Goal: Download file/media

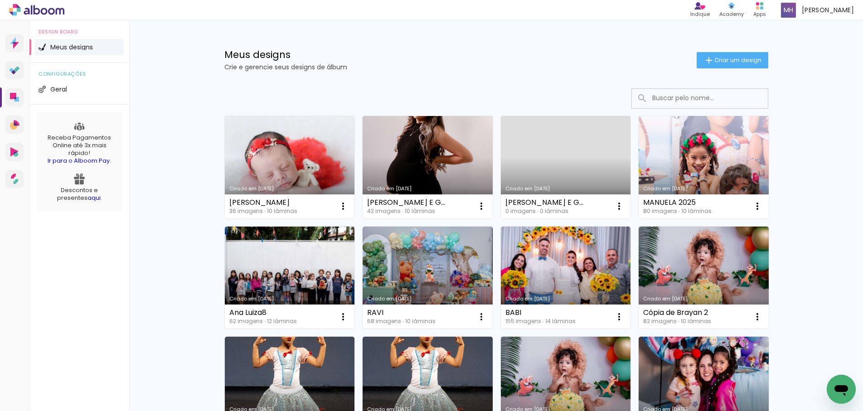
click at [276, 162] on link "Criado em [DATE]" at bounding box center [290, 167] width 130 height 102
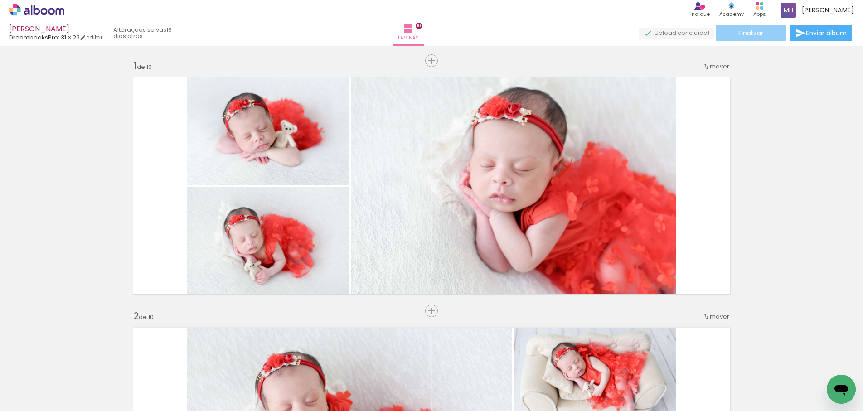
click at [755, 32] on span "Finalizar" at bounding box center [750, 33] width 25 height 6
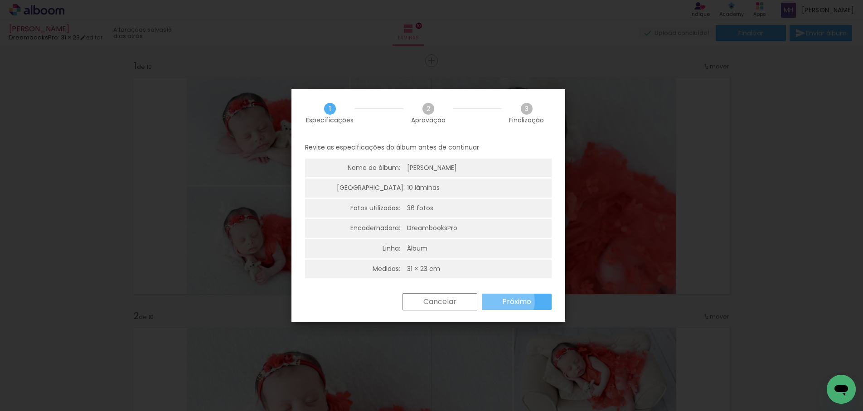
click at [502, 301] on paper-button "Próximo" at bounding box center [517, 302] width 70 height 16
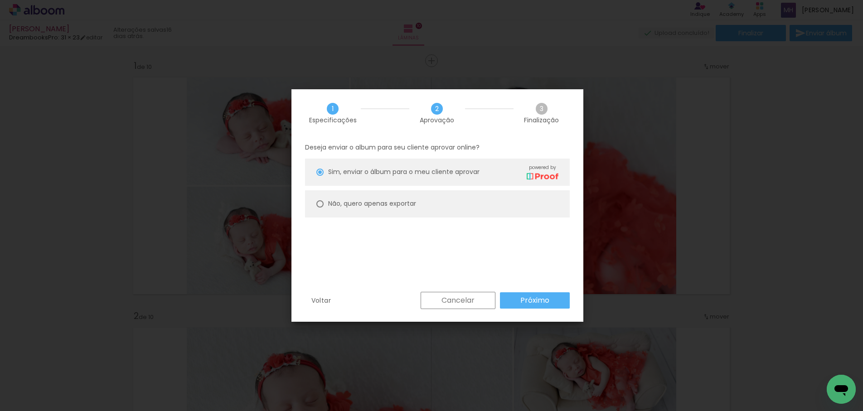
click at [0, 0] on slot "Não, quero apenas exportar" at bounding box center [0, 0] width 0 height 0
type paper-radio-button "on"
click at [0, 0] on slot "Próximo" at bounding box center [0, 0] width 0 height 0
type input "Alta, 300 DPI"
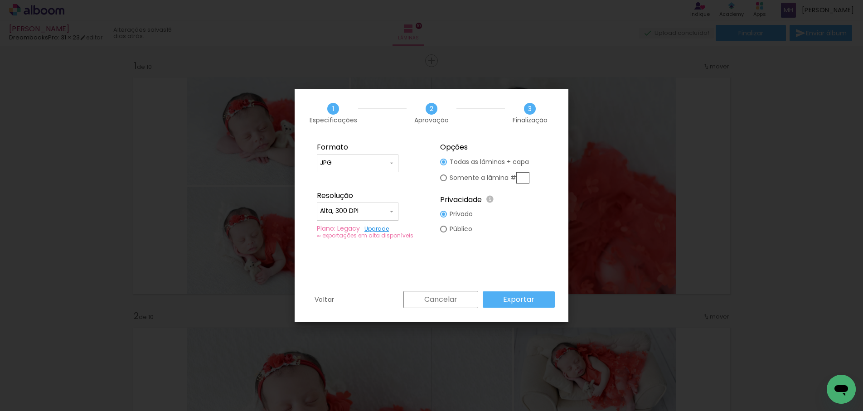
click at [371, 166] on input "JPG" at bounding box center [354, 163] width 68 height 9
click at [425, 192] on fieldset "Formato JPG PDF Resolução Alta, 300 DPI Baixa Plano: Legacy Upgrade ∞ exportaçõ…" at bounding box center [369, 191] width 121 height 108
click at [0, 0] on slot "Exportar" at bounding box center [0, 0] width 0 height 0
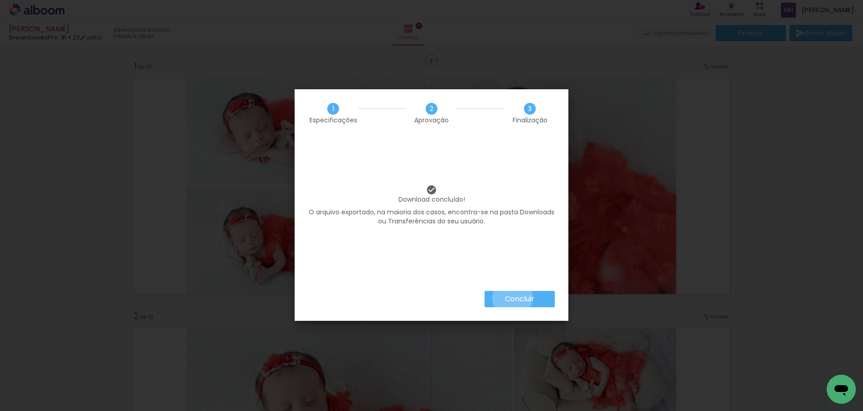
click at [0, 0] on slot "Concluir" at bounding box center [0, 0] width 0 height 0
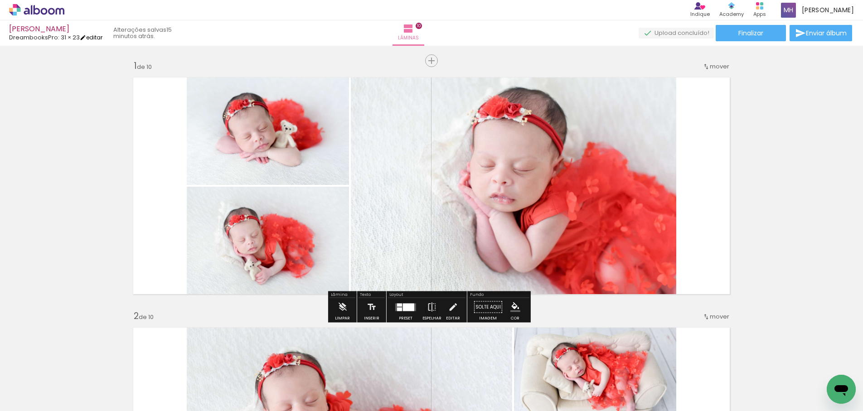
click at [90, 36] on link "editar" at bounding box center [91, 38] width 23 height 8
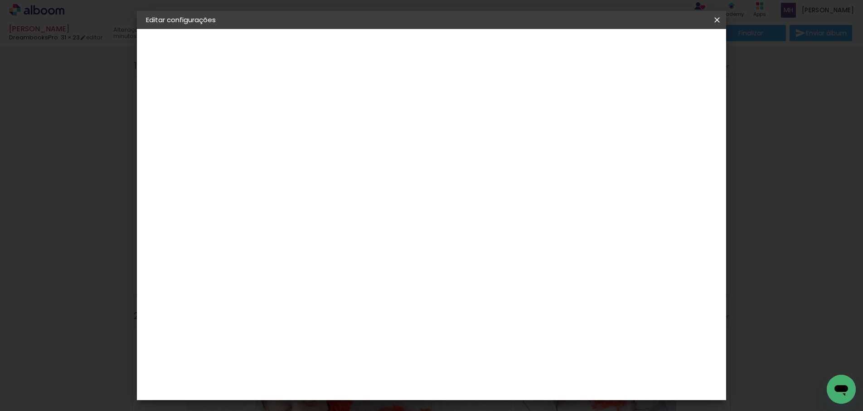
click at [171, 130] on span "31 × 23" at bounding box center [160, 132] width 20 height 6
click at [344, 150] on div "Escolha o tamanho" at bounding box center [317, 168] width 53 height 42
click at [344, 147] on div "Escolha o tamanho" at bounding box center [317, 168] width 53 height 42
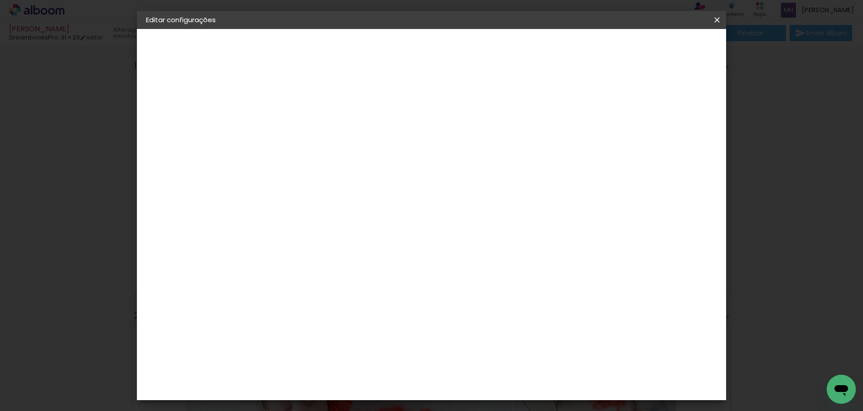
click at [344, 147] on div "Escolha o tamanho" at bounding box center [317, 168] width 53 height 42
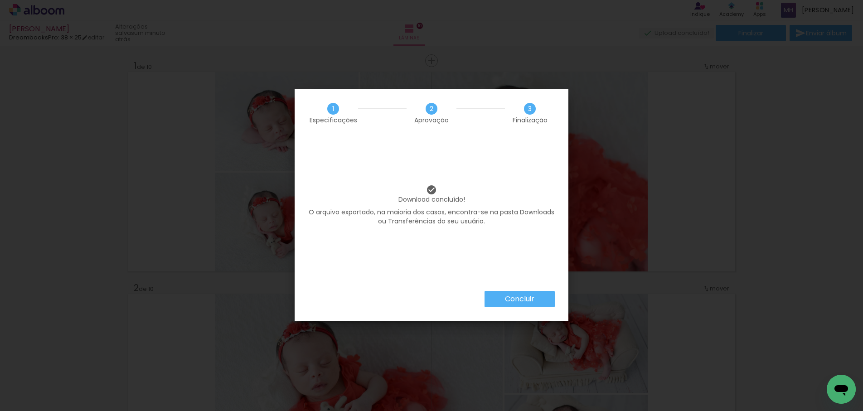
scroll to position [1807, 0]
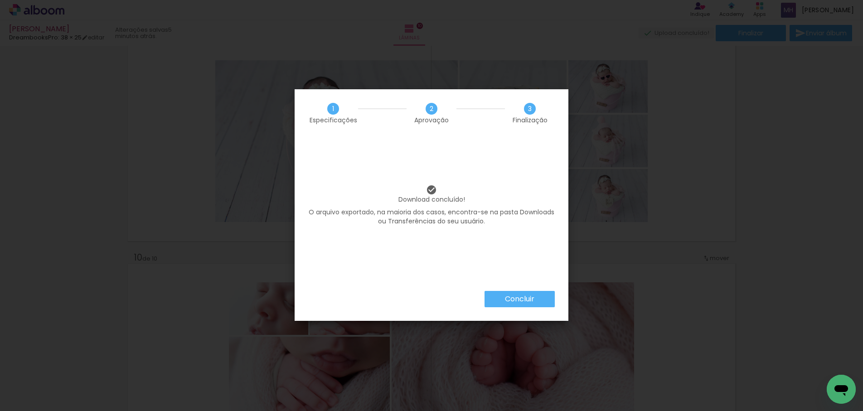
click at [146, 184] on iron-overlay-backdrop at bounding box center [431, 205] width 863 height 411
click at [500, 302] on paper-button "Concluir" at bounding box center [519, 299] width 70 height 16
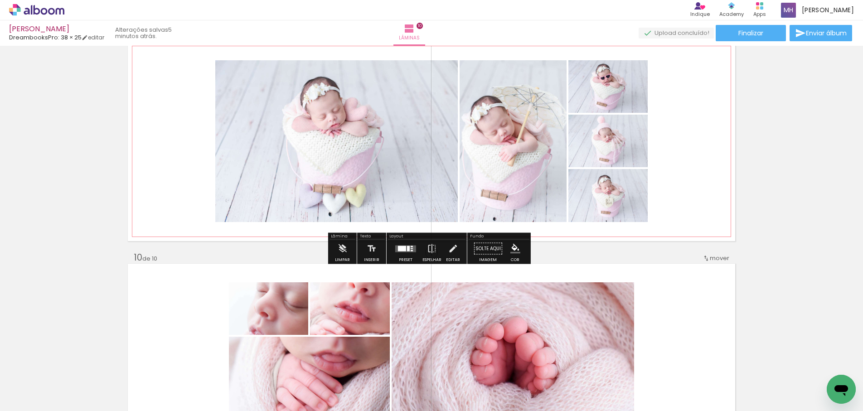
click at [285, 117] on quentale-photo at bounding box center [336, 141] width 242 height 162
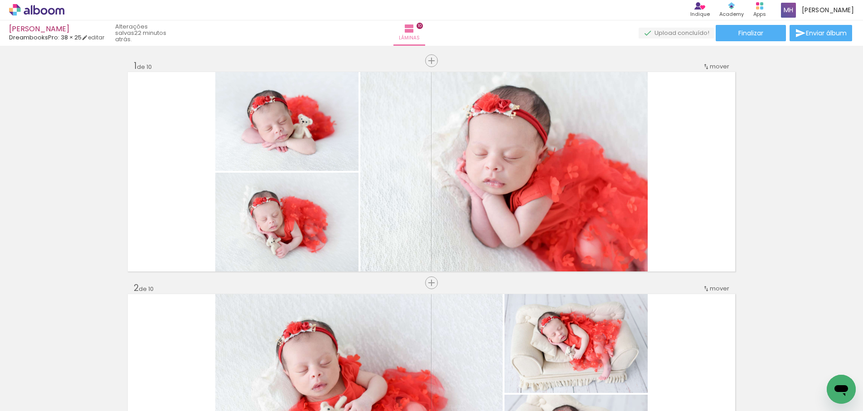
scroll to position [1565, 0]
